Goal: Check status: Check status

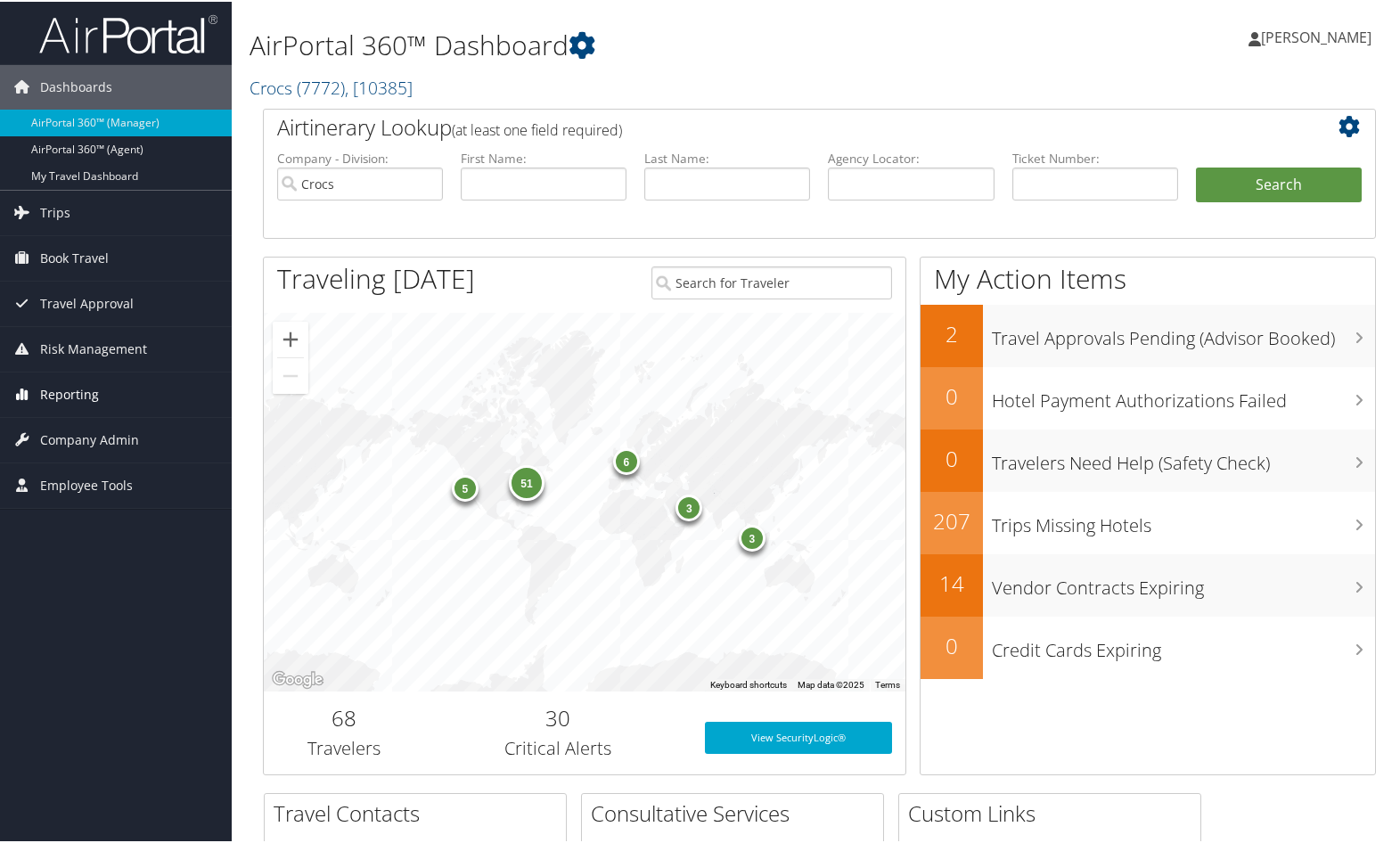
click at [73, 371] on span "Reporting" at bounding box center [69, 393] width 59 height 45
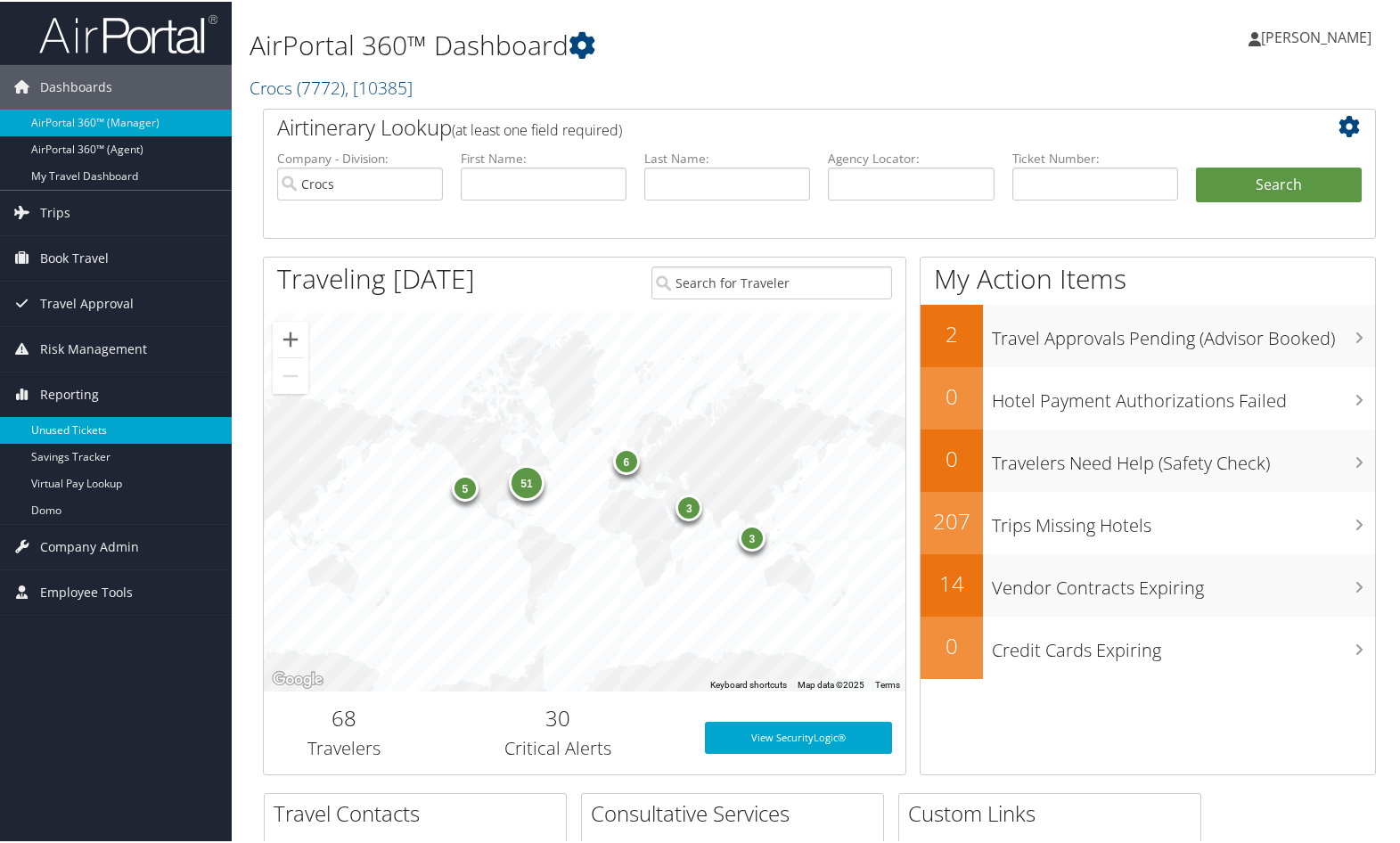
click at [83, 426] on link "Unused Tickets" at bounding box center [116, 428] width 232 height 27
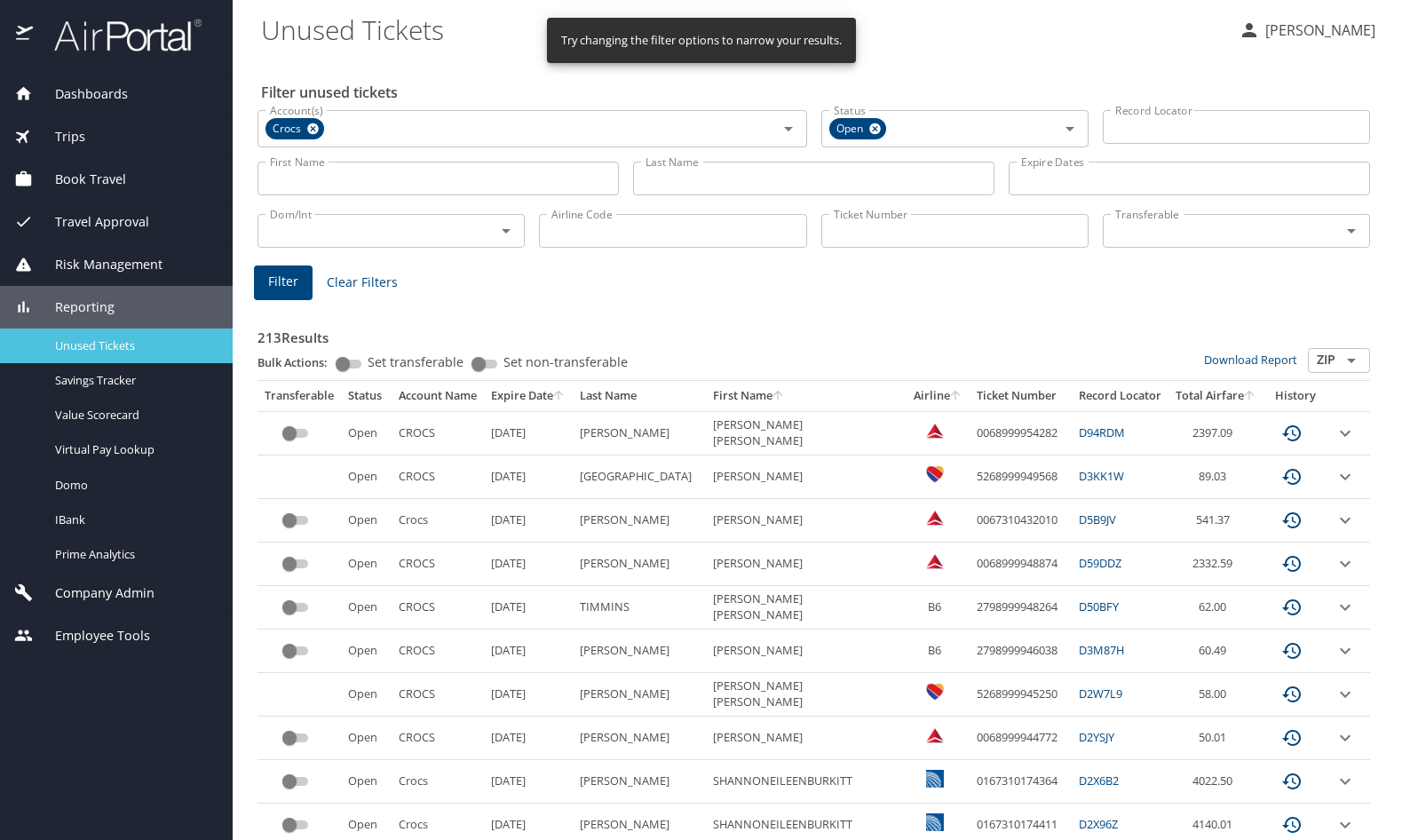
drag, startPoint x: 145, startPoint y: 340, endPoint x: 141, endPoint y: 313, distance: 27.3
click at [144, 340] on span "Unused Tickets" at bounding box center [132, 346] width 156 height 17
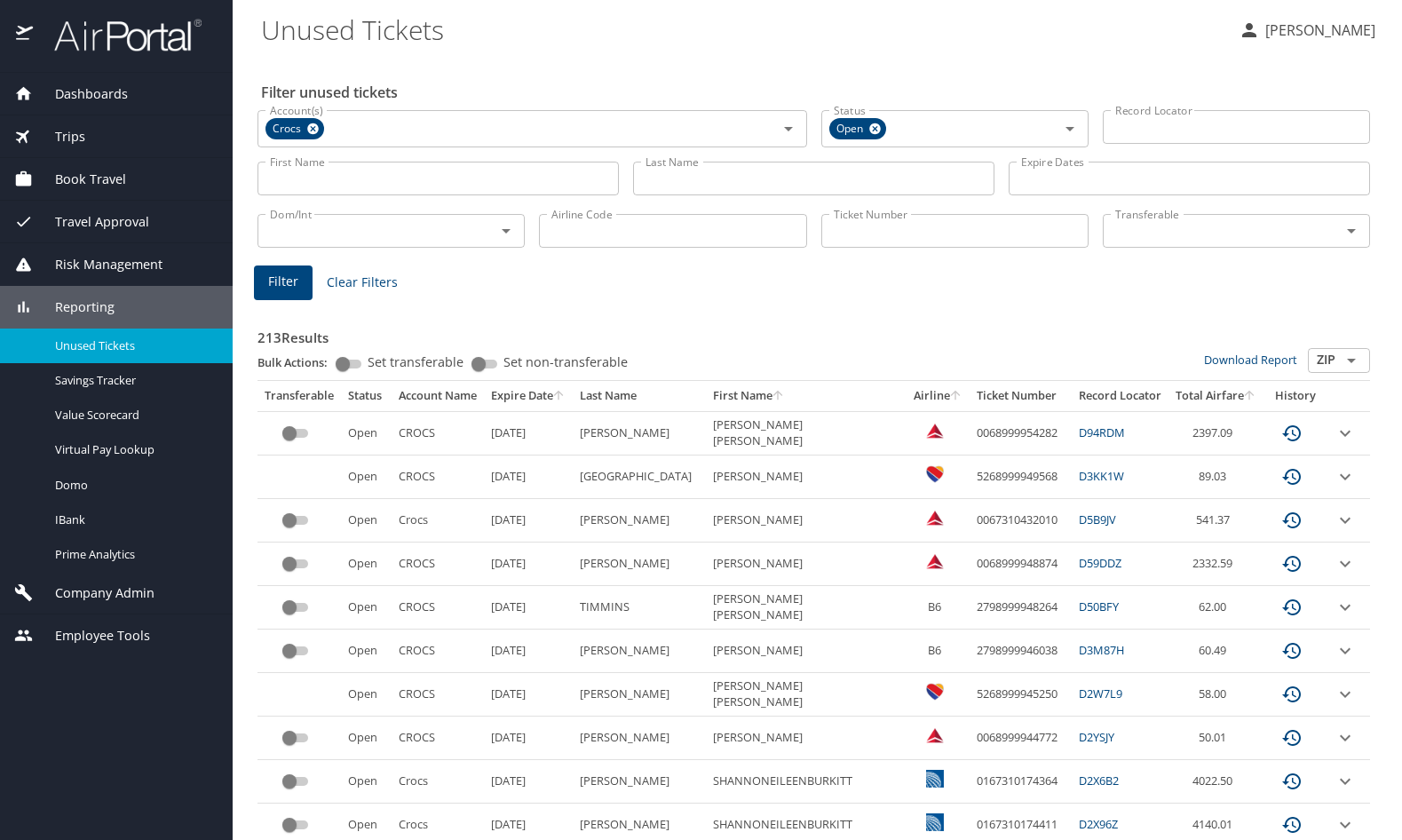
click at [114, 88] on span "Dashboards" at bounding box center [80, 94] width 95 height 20
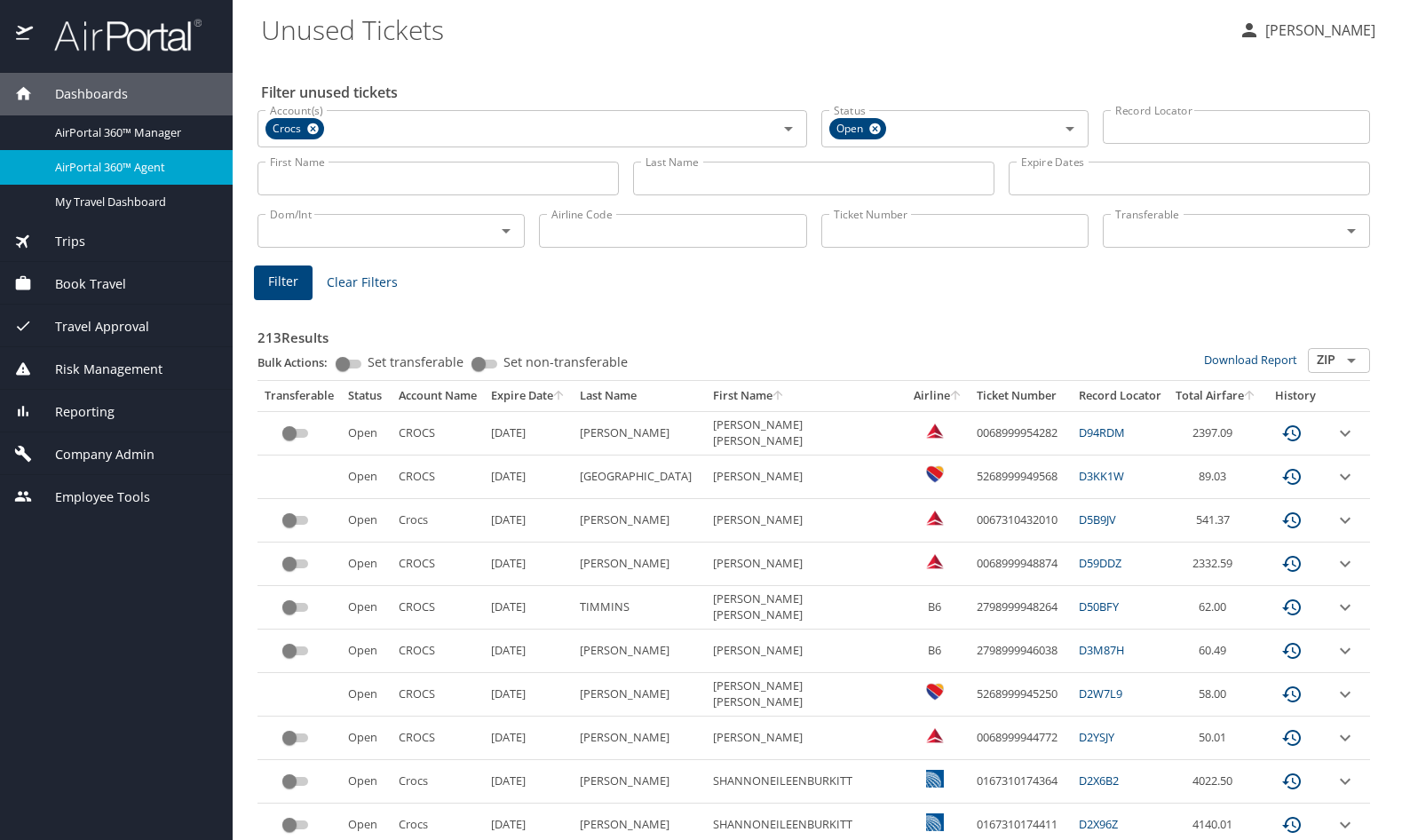
click at [91, 160] on span "AirPortal 360™ Agent" at bounding box center [132, 167] width 156 height 17
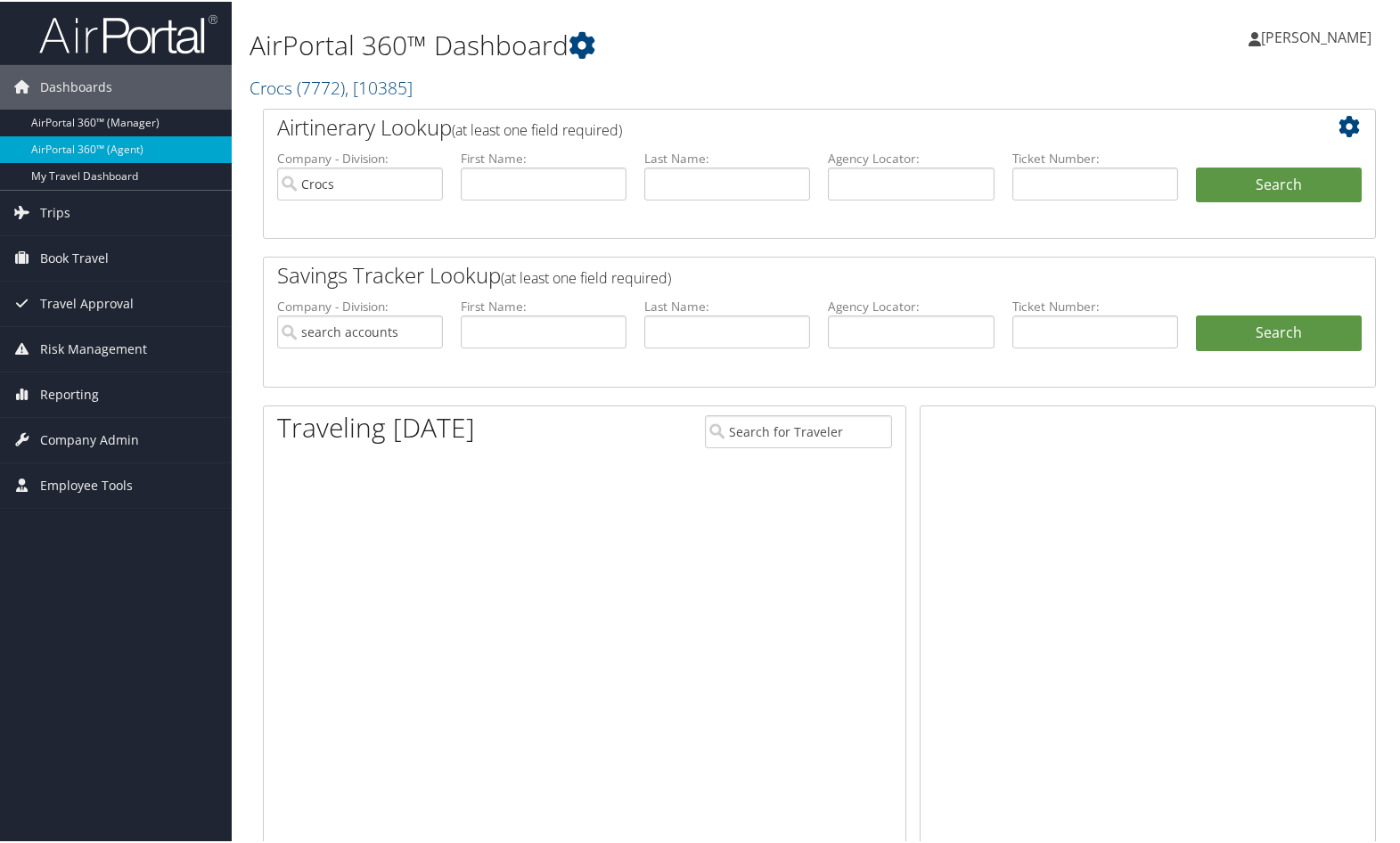
type input "Crocs"
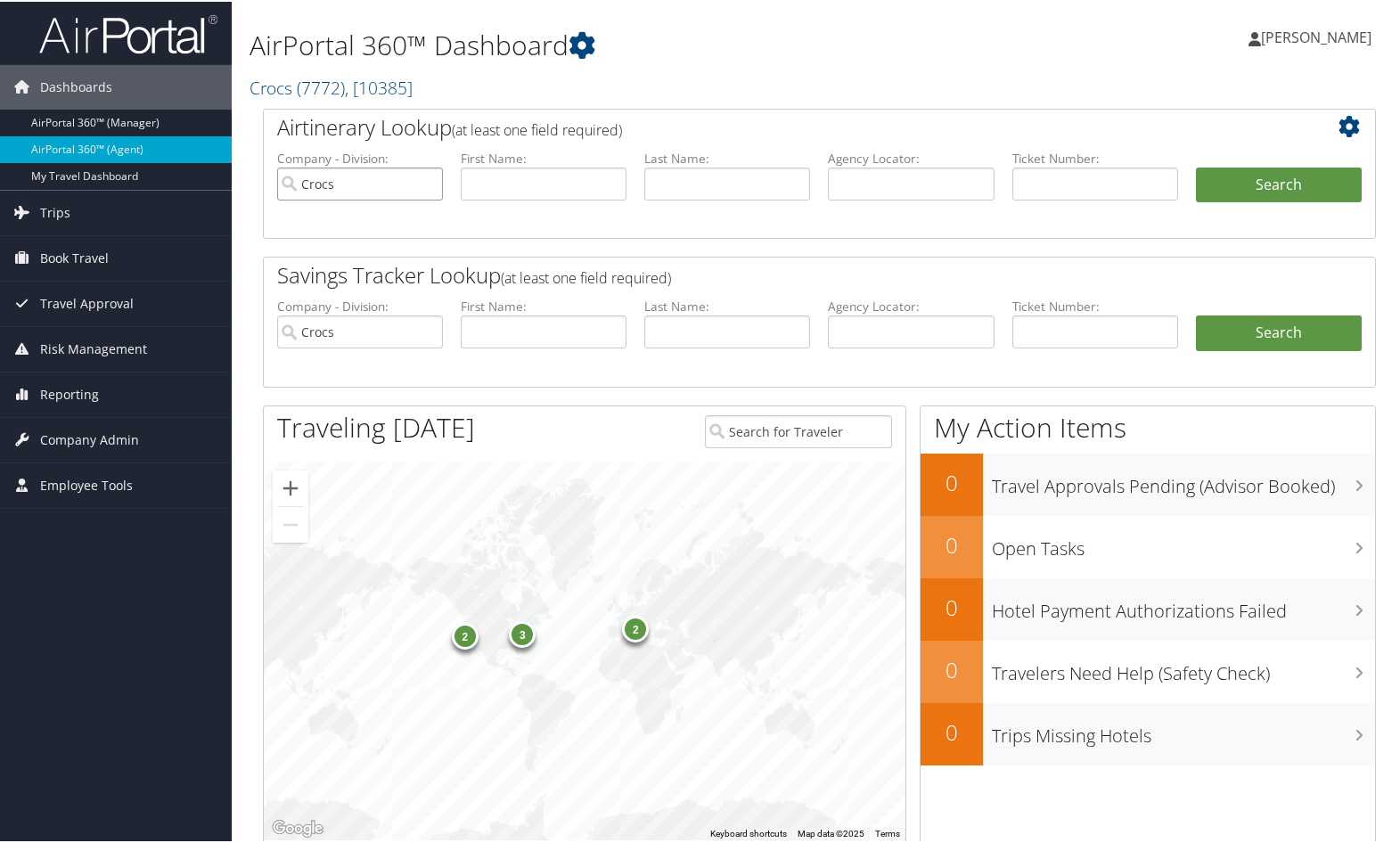
click at [425, 181] on input "Crocs" at bounding box center [360, 181] width 165 height 33
click at [863, 180] on input "text" at bounding box center [911, 181] width 165 height 33
paste input "D9P0GH"
type input "D9P0GH"
click at [1260, 172] on button "Search" at bounding box center [1278, 183] width 165 height 36
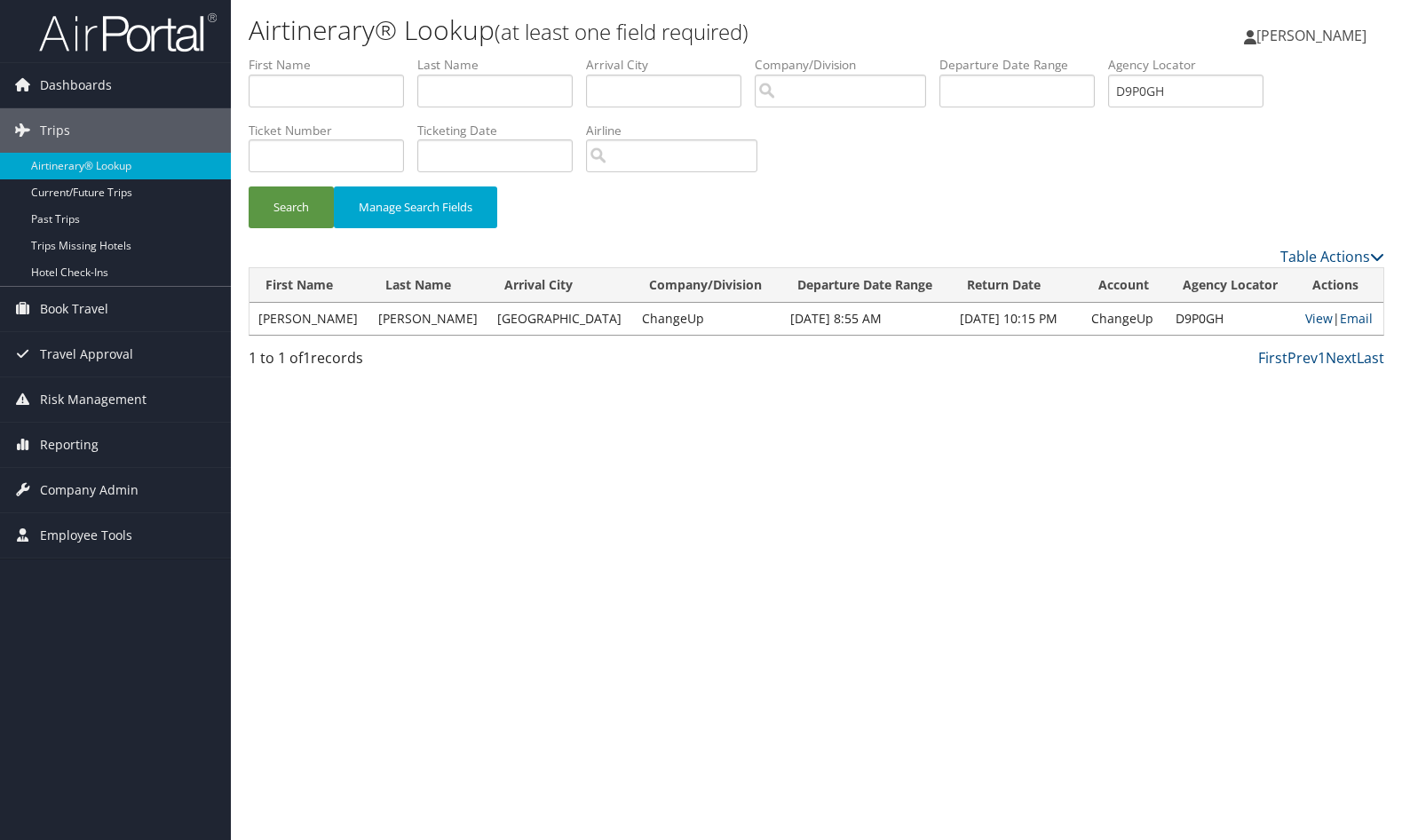
click at [1054, 422] on div "Airtinerary® Lookup (at least one field required) Sharonica Roby Sharonica Roby…" at bounding box center [817, 420] width 1172 height 840
click at [1314, 319] on link "View" at bounding box center [1320, 318] width 28 height 17
drag, startPoint x: 1107, startPoint y: 90, endPoint x: 1047, endPoint y: 97, distance: 60.4
click at [1047, 56] on ul "First Name Last Name Departure City Arrival City Company/Division Airport/City …" at bounding box center [816, 56] width 1136 height 0
paste input "7DDZ"
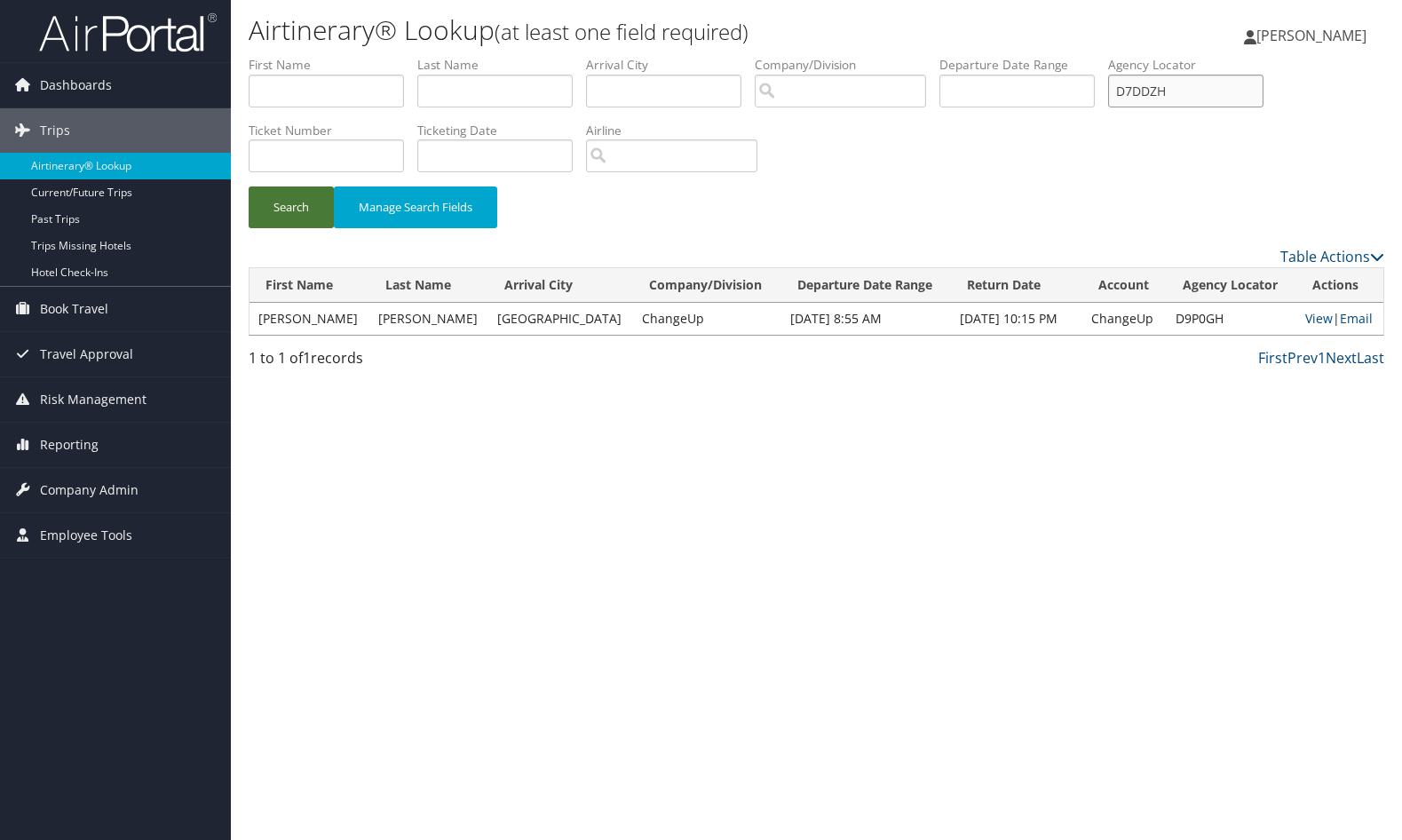
type input "D7DDZH"
click at [293, 208] on button "Search" at bounding box center [291, 208] width 85 height 42
click at [1325, 313] on link "View" at bounding box center [1338, 318] width 28 height 17
click at [832, 640] on div "Airtinerary® Lookup (at least one field required) Sharonica Roby Sharonica Roby…" at bounding box center [817, 420] width 1172 height 840
click at [1119, 212] on div "Search Manage Search Fields" at bounding box center [816, 216] width 1163 height 60
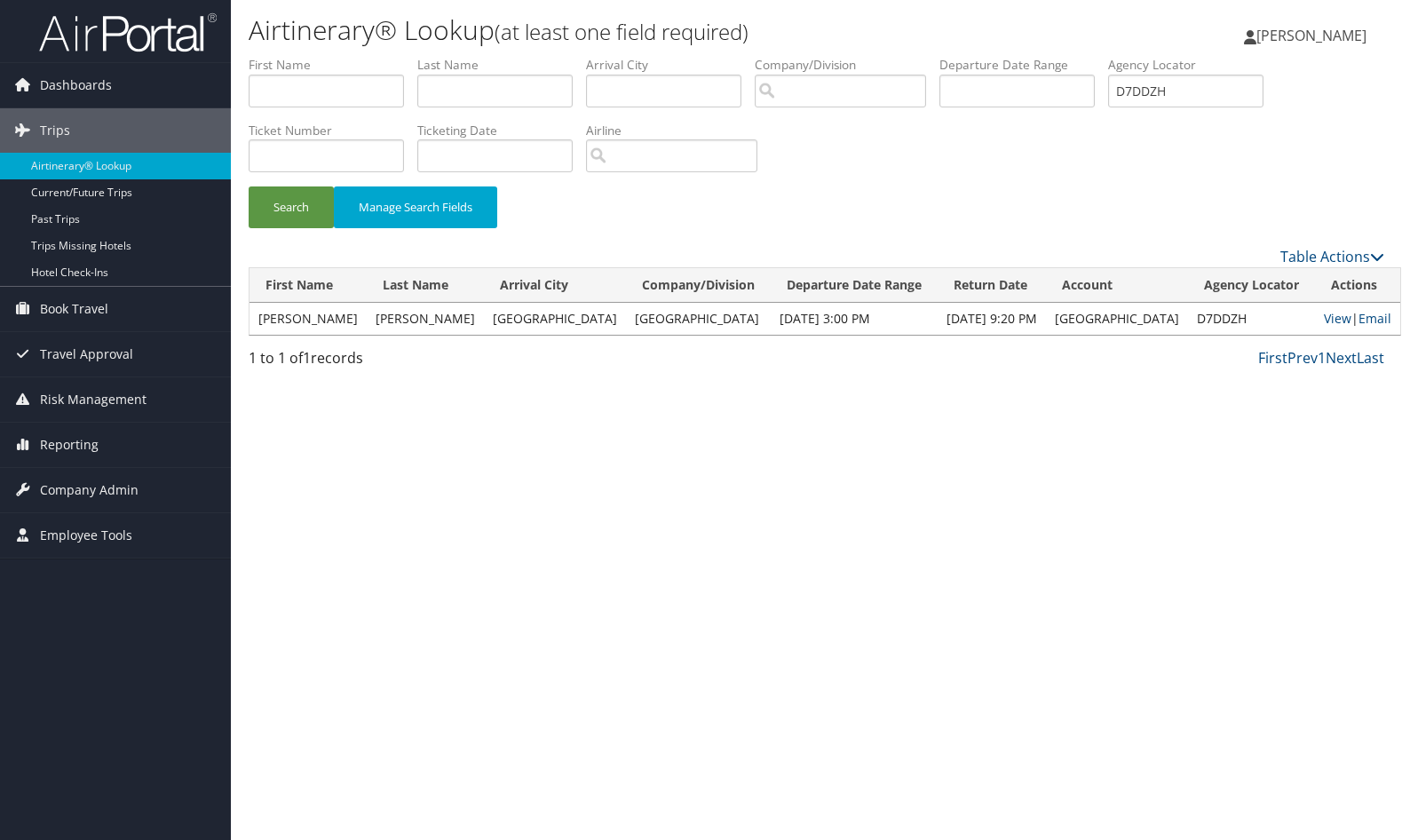
drag, startPoint x: 862, startPoint y: 558, endPoint x: 834, endPoint y: 525, distance: 43.3
click at [858, 555] on div "Airtinerary® Lookup (at least one field required) Sharonica Roby Sharonica Roby…" at bounding box center [817, 420] width 1172 height 840
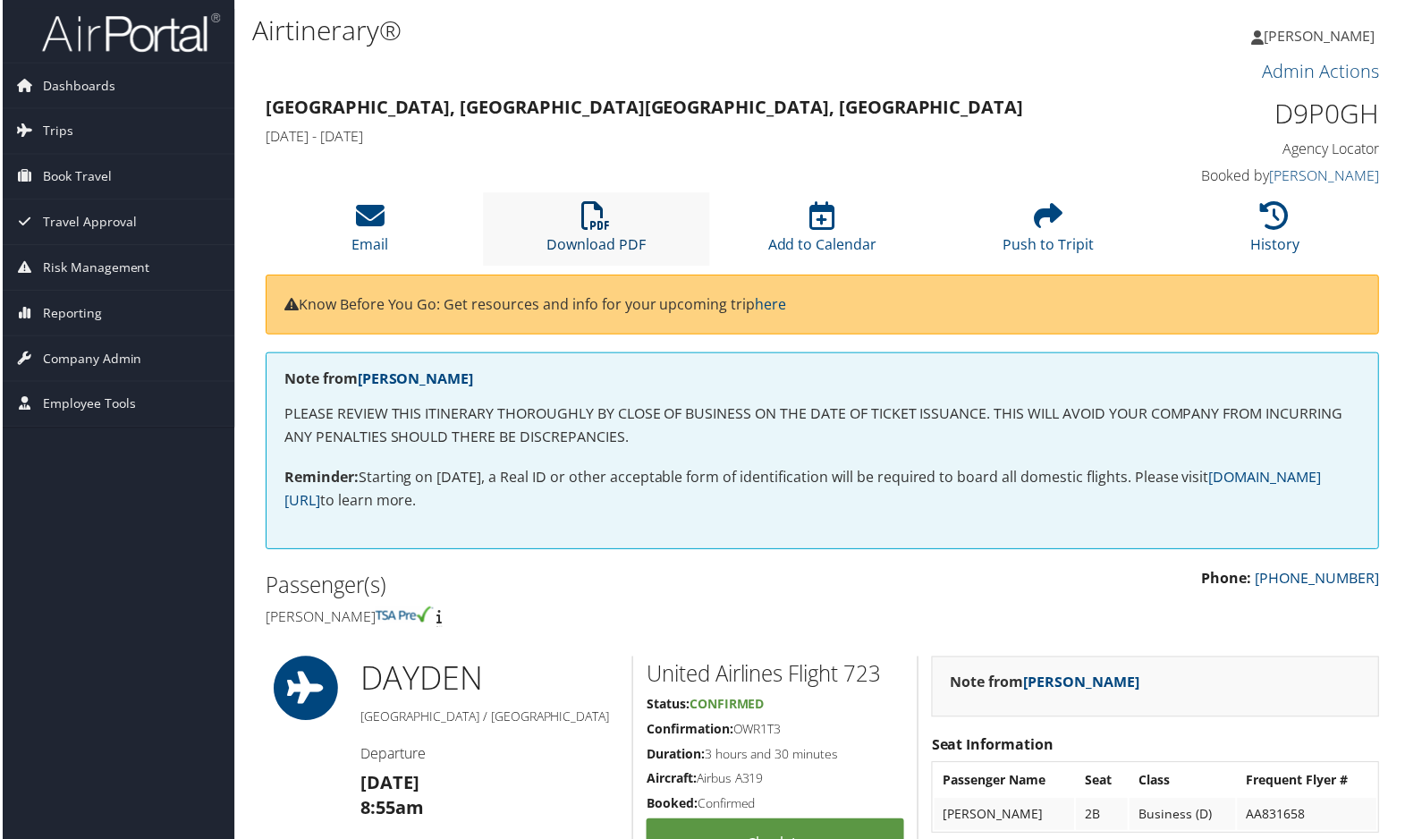
click at [581, 230] on icon at bounding box center [595, 216] width 29 height 29
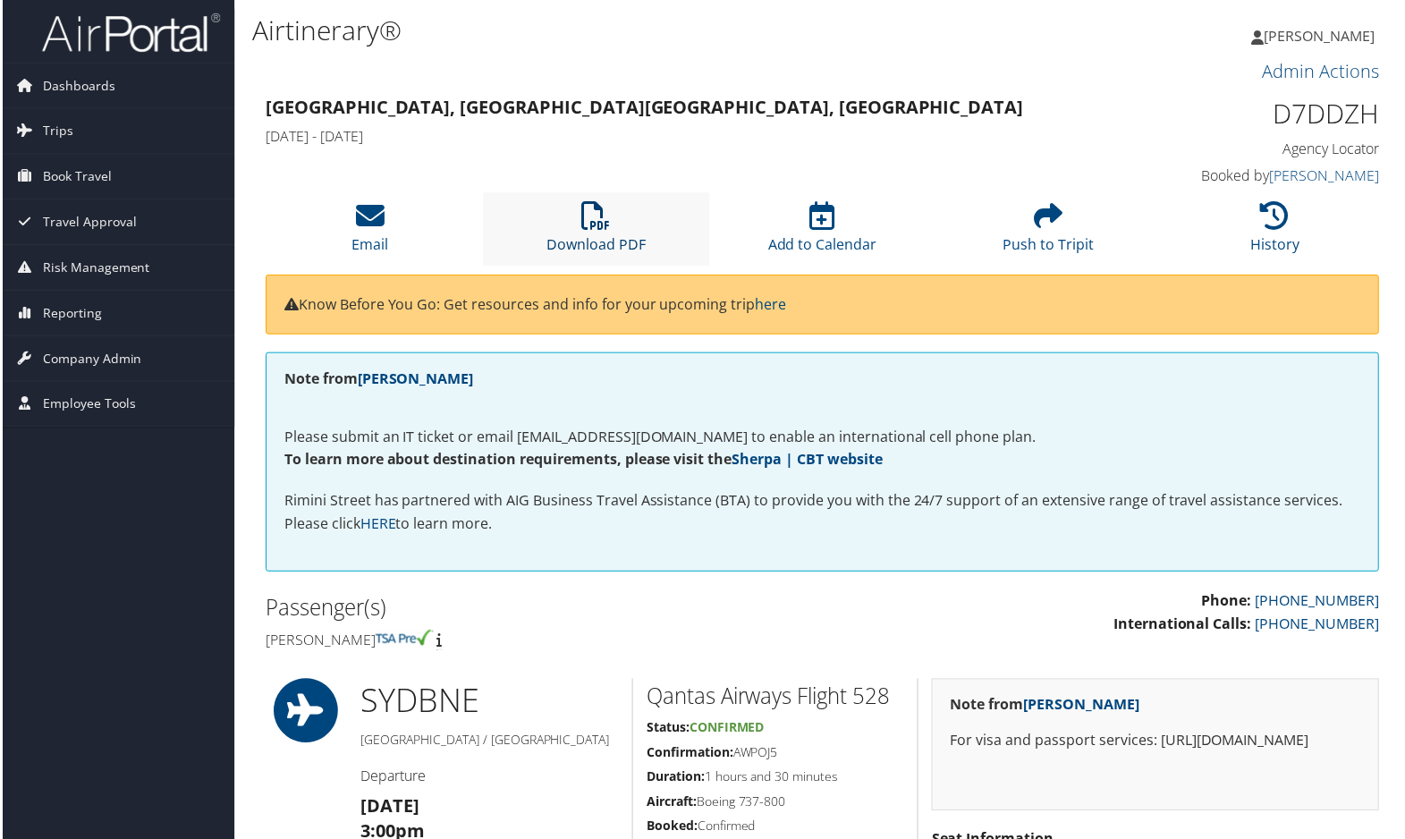
click at [596, 227] on icon at bounding box center [595, 216] width 29 height 29
